Goal: Find specific page/section: Find specific page/section

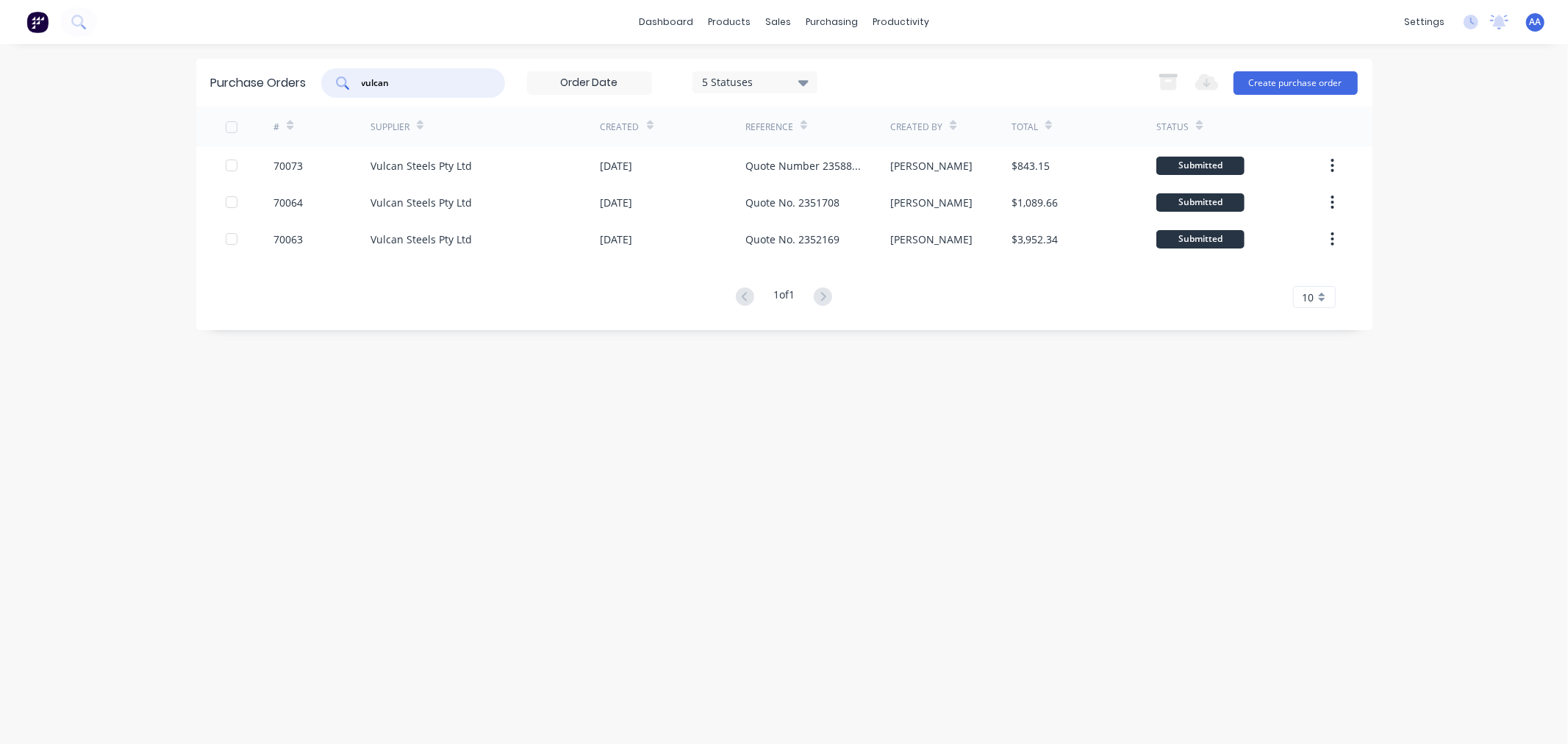
drag, startPoint x: 411, startPoint y: 90, endPoint x: 329, endPoint y: 81, distance: 82.5
click at [329, 81] on div "vulcan" at bounding box center [413, 82] width 184 height 29
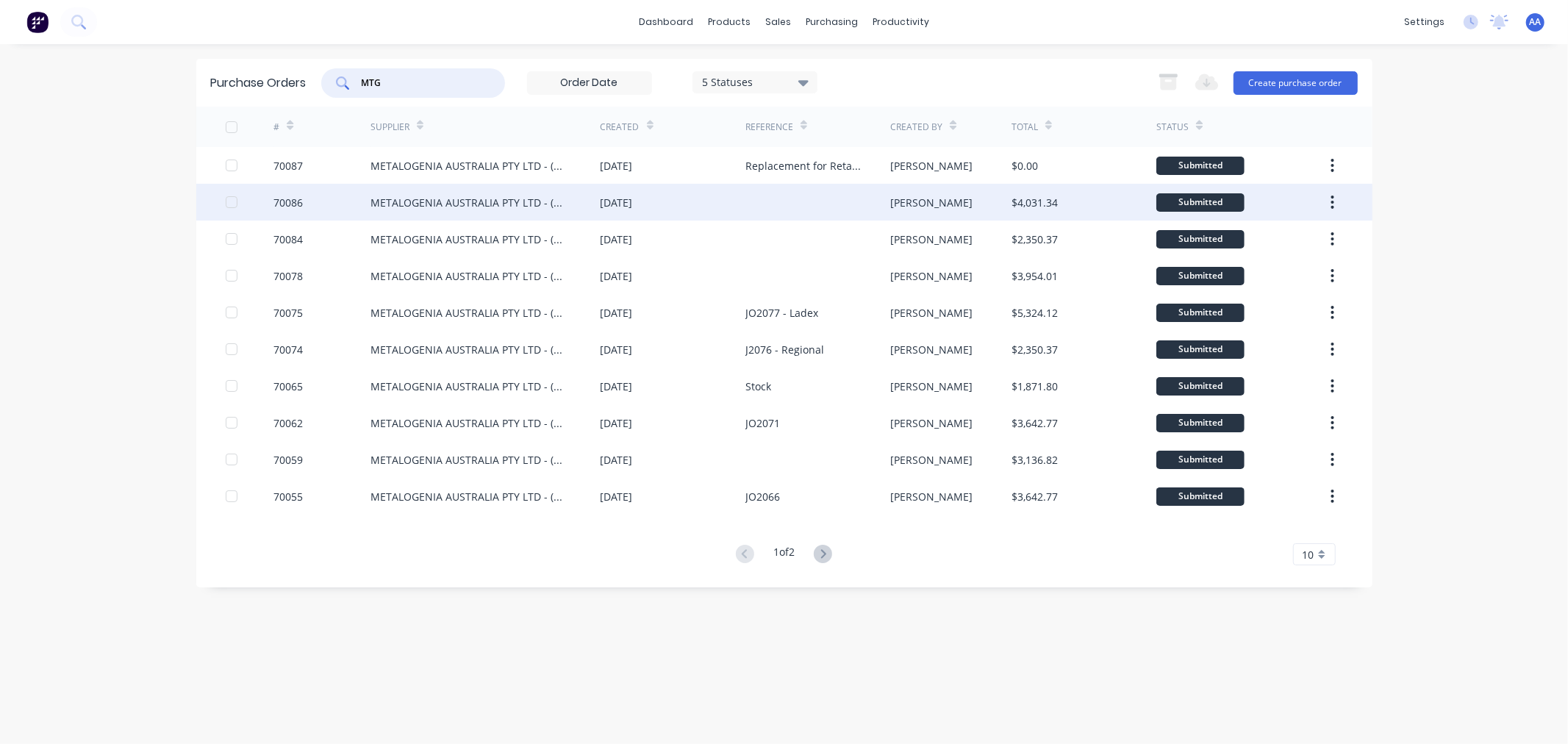
type input "MTG"
drag, startPoint x: 291, startPoint y: 203, endPoint x: 227, endPoint y: 204, distance: 64.0
click at [227, 204] on div at bounding box center [231, 202] width 29 height 29
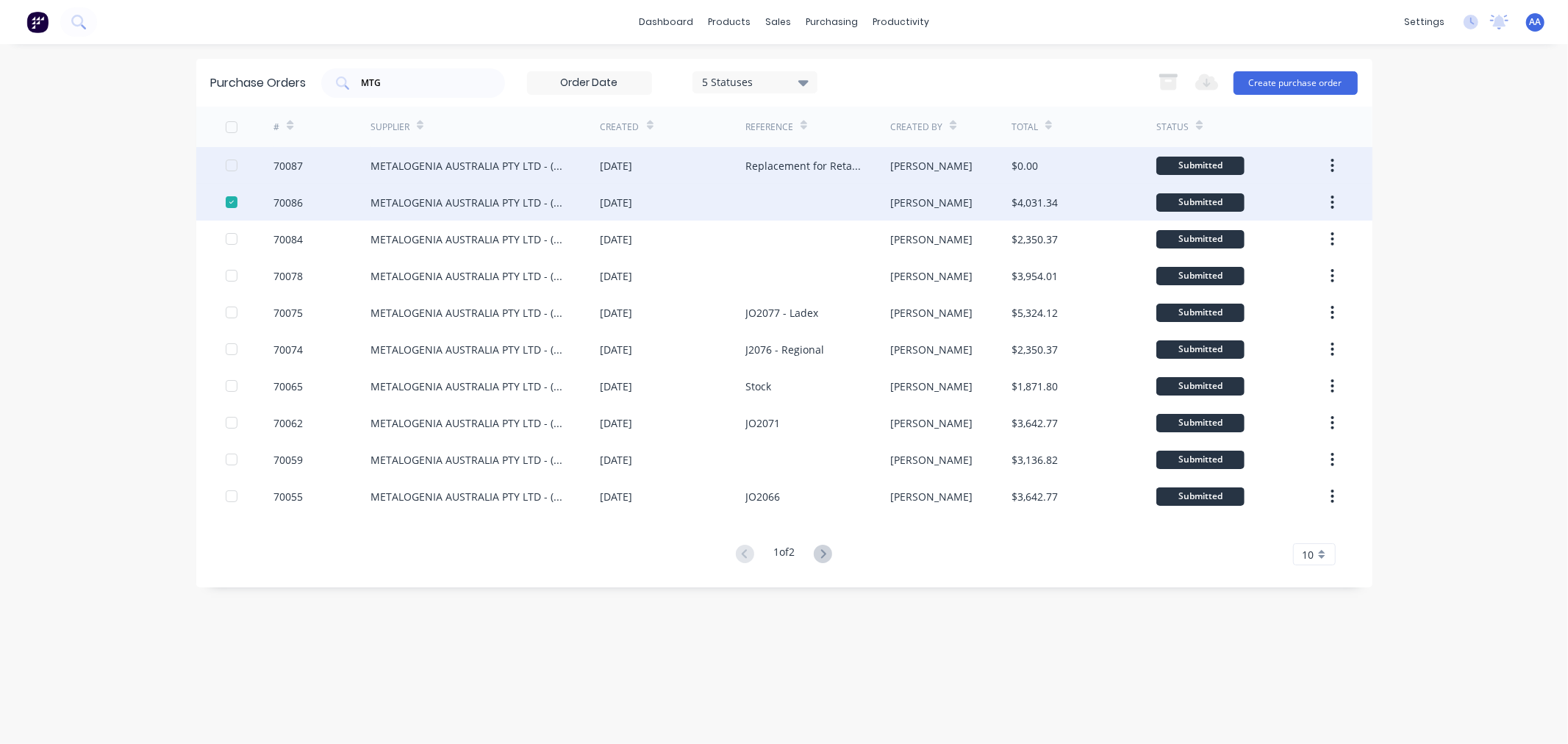
click at [231, 166] on div at bounding box center [231, 165] width 29 height 29
click at [237, 208] on div at bounding box center [231, 202] width 29 height 29
click at [237, 169] on div at bounding box center [231, 165] width 29 height 29
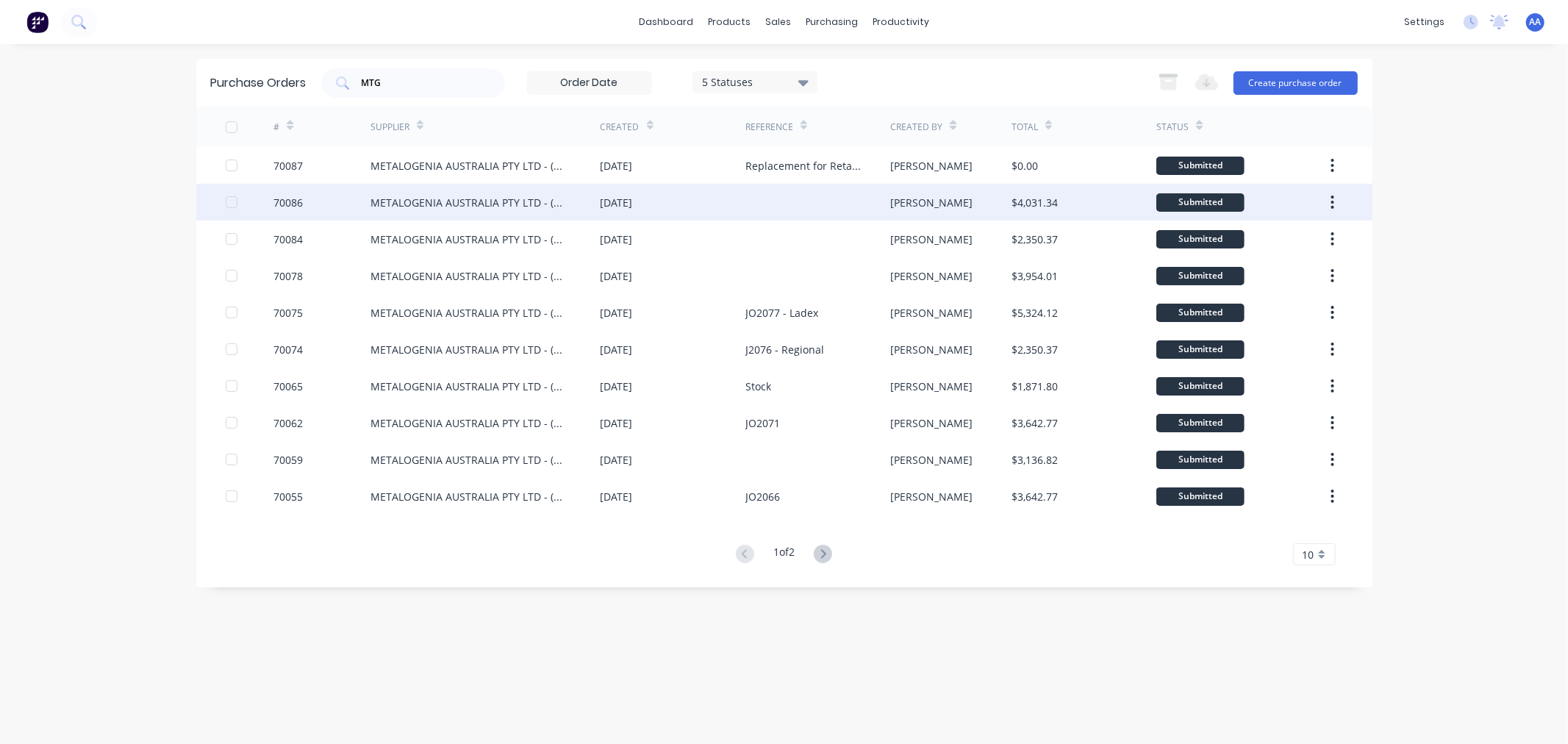
drag, startPoint x: 432, startPoint y: 171, endPoint x: 377, endPoint y: 200, distance: 62.2
click at [377, 200] on div "METALOGENIA AUSTRALIA PTY LTD - (MTG)" at bounding box center [470, 202] width 201 height 15
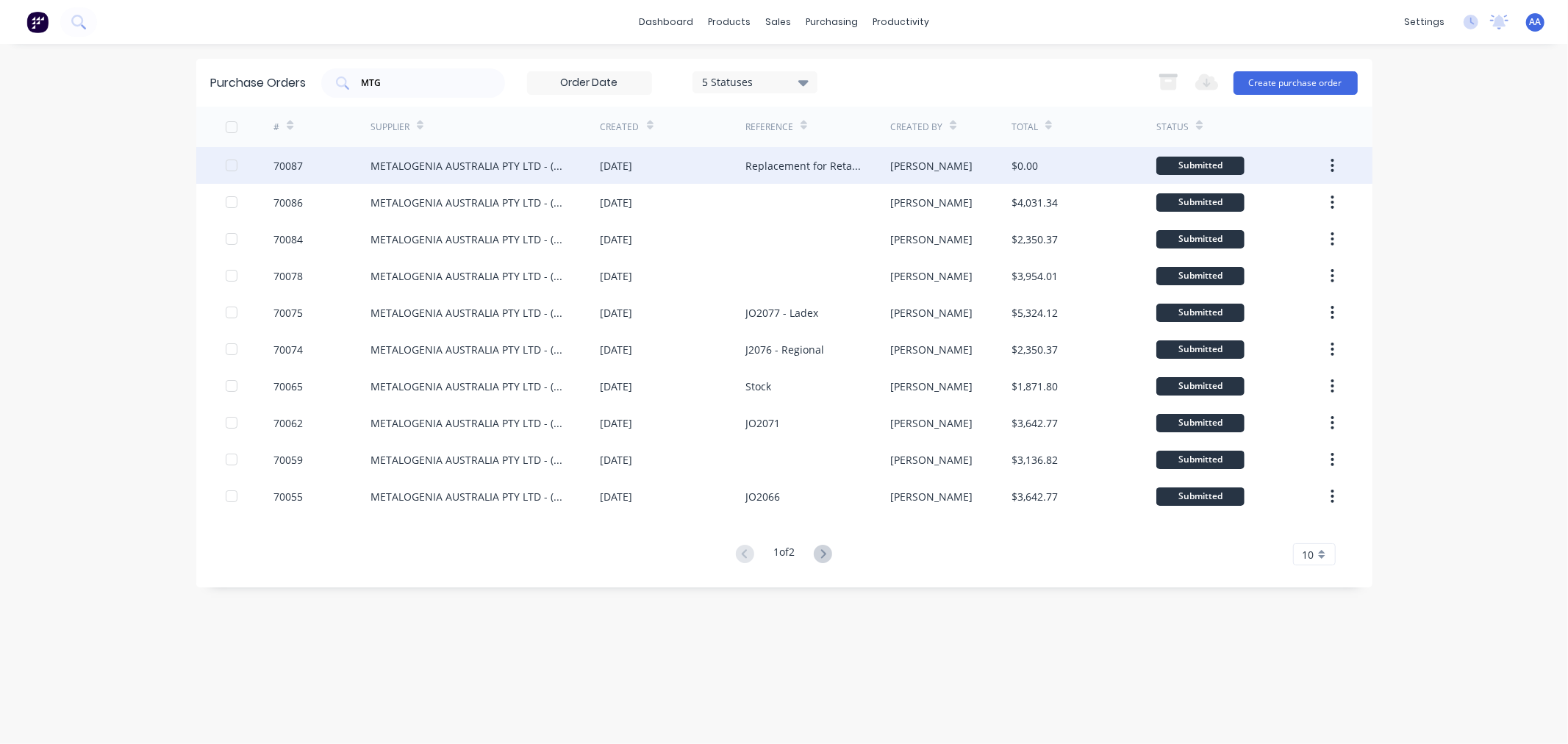
click at [449, 166] on div "METALOGENIA AUSTRALIA PTY LTD - (MTG)" at bounding box center [470, 165] width 201 height 15
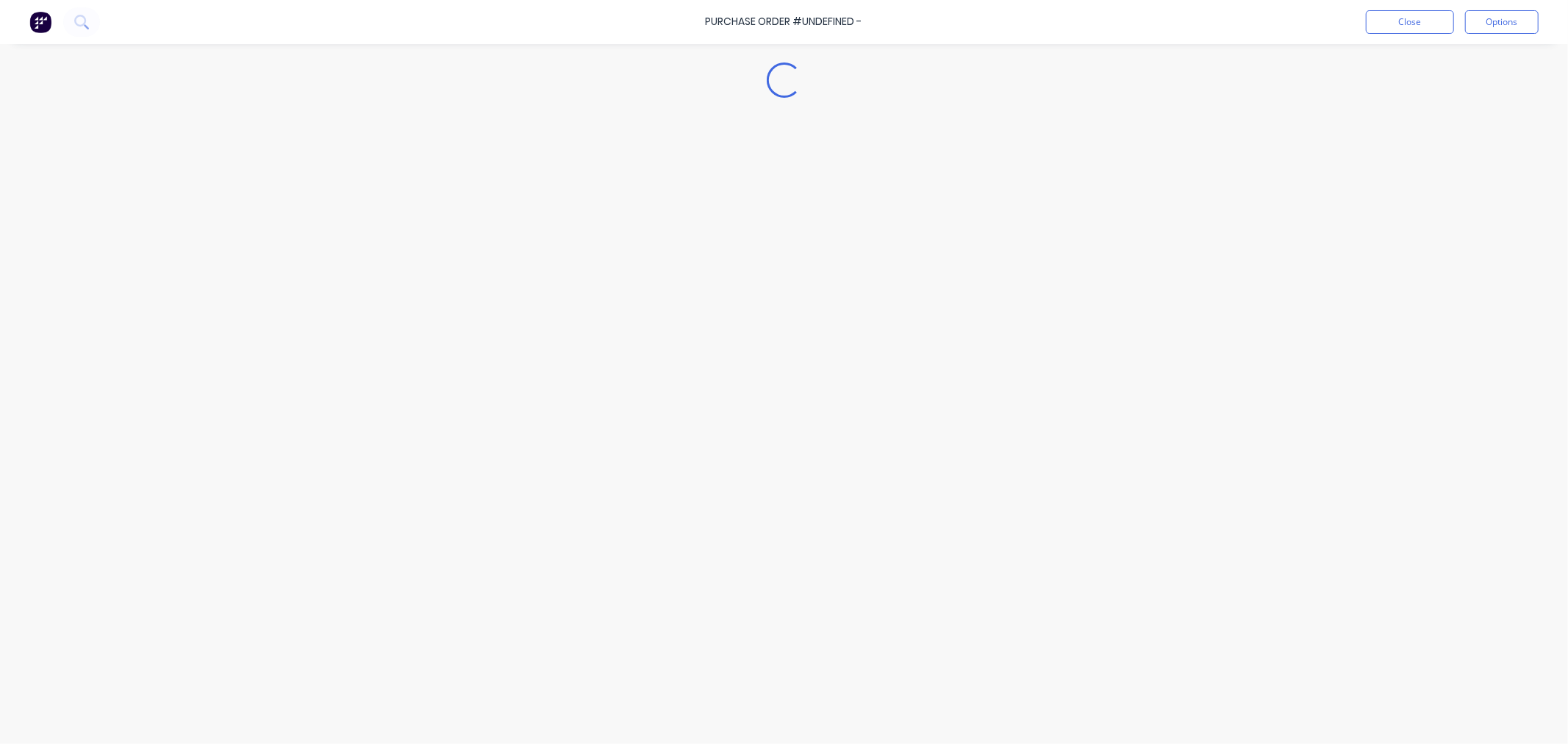
type textarea "x"
